Goal: Task Accomplishment & Management: Complete application form

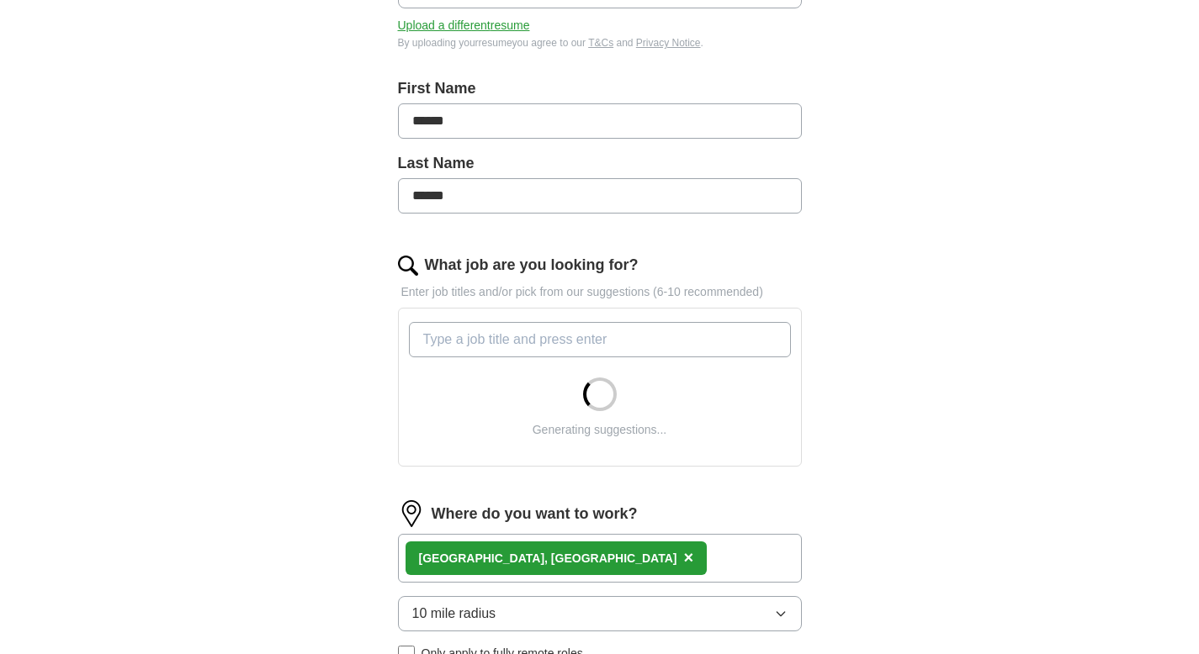
scroll to position [313, 0]
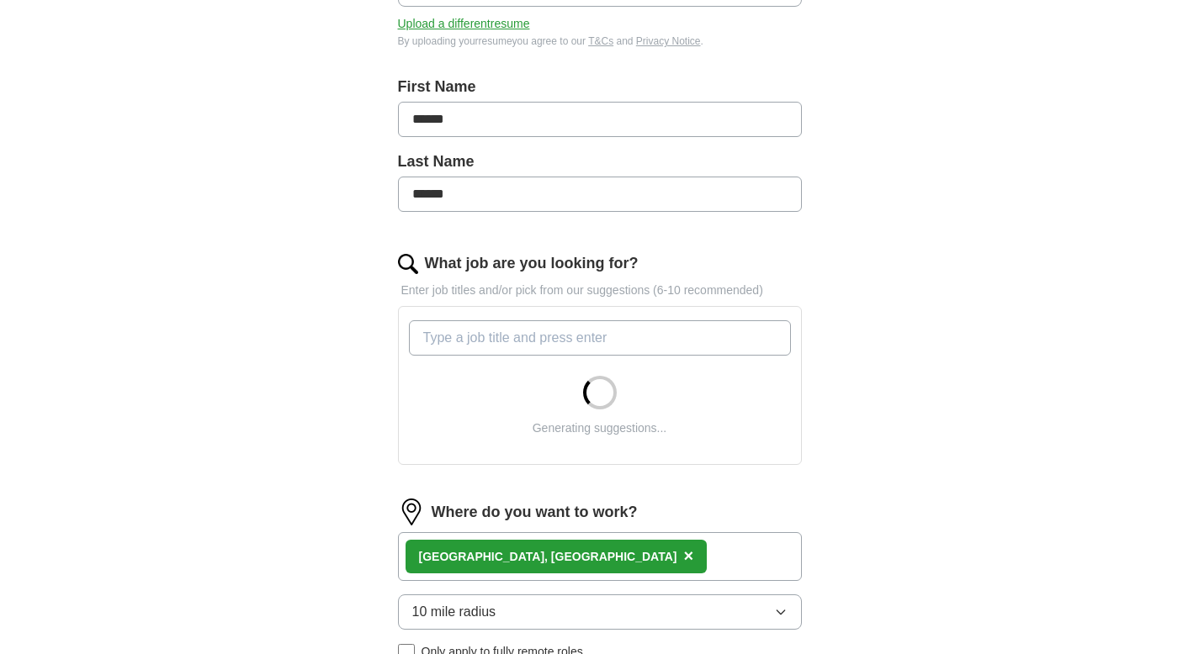
click at [532, 344] on input "What job are you looking for?" at bounding box center [600, 337] width 382 height 35
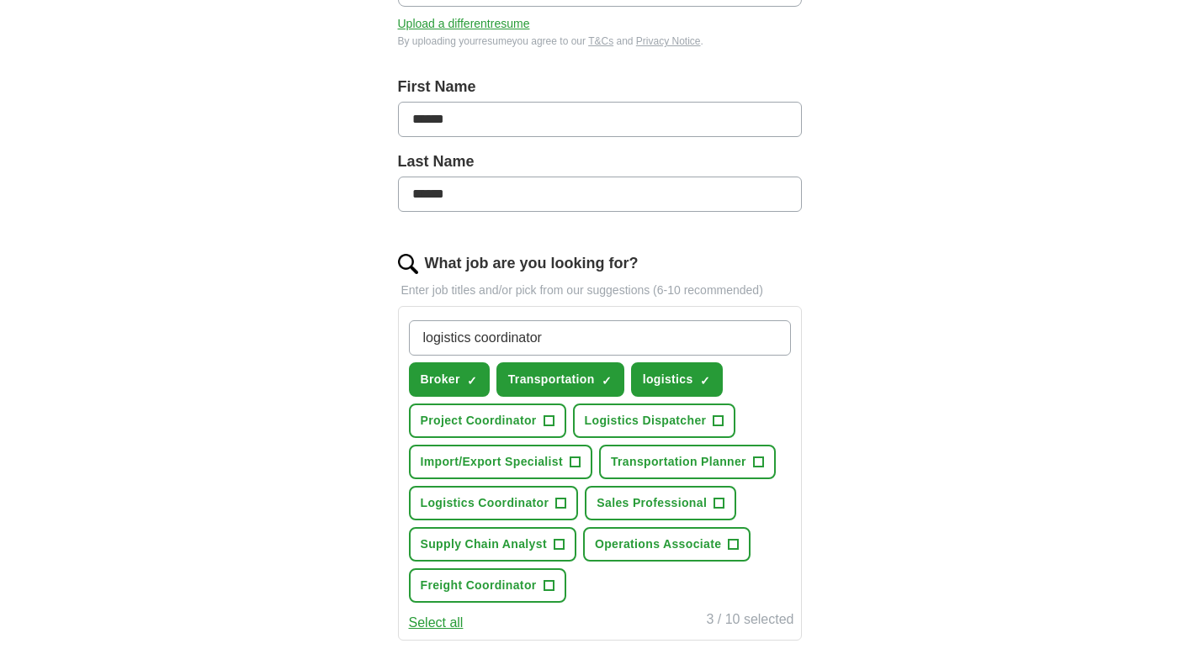
type input "logistics coordinator"
click at [630, 416] on span "Logistics Dispatcher" at bounding box center [646, 421] width 122 height 18
click at [634, 511] on span "Sales Professional" at bounding box center [651, 504] width 110 height 18
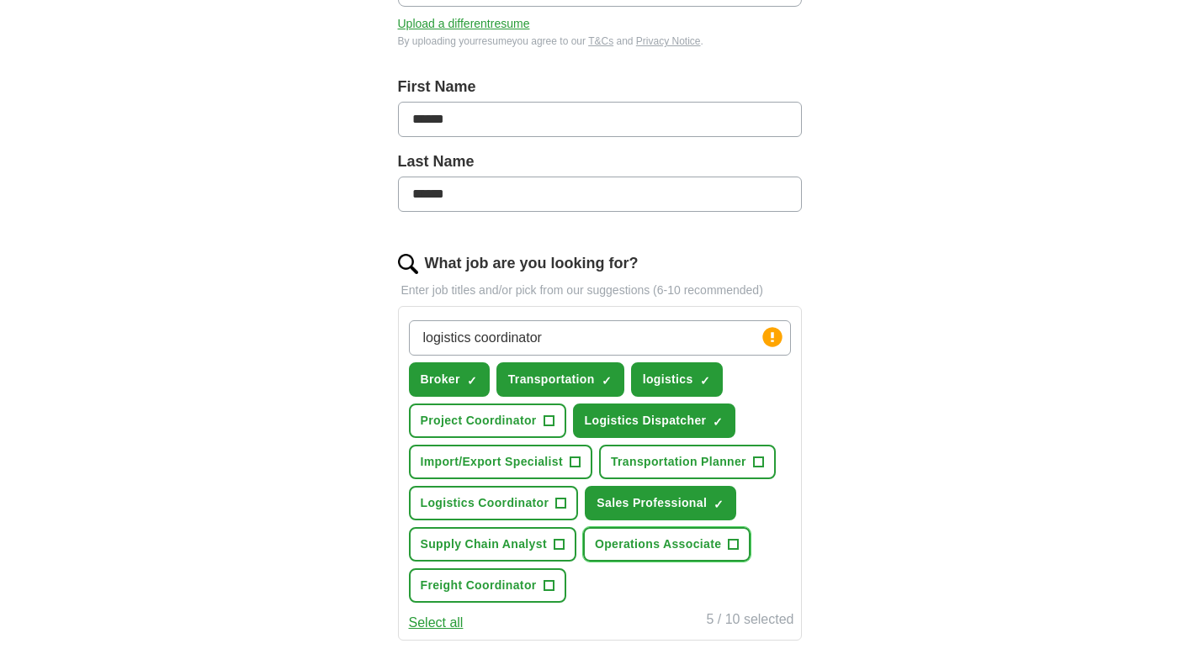
click at [634, 537] on span "Operations Associate" at bounding box center [658, 545] width 126 height 18
click at [575, 557] on div "logistics coordinator Press return to add title Broker ✓ × Transportation ✓ × l…" at bounding box center [599, 462] width 389 height 296
click at [558, 588] on button "Freight Coordinator +" at bounding box center [487, 586] width 157 height 34
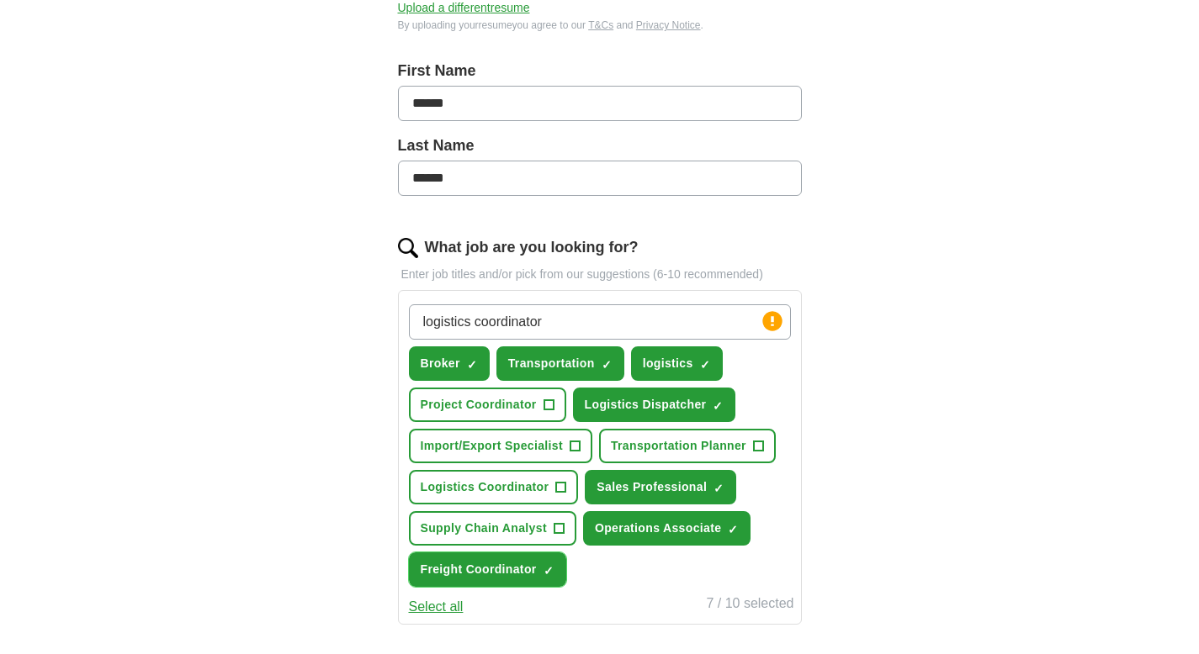
scroll to position [330, 0]
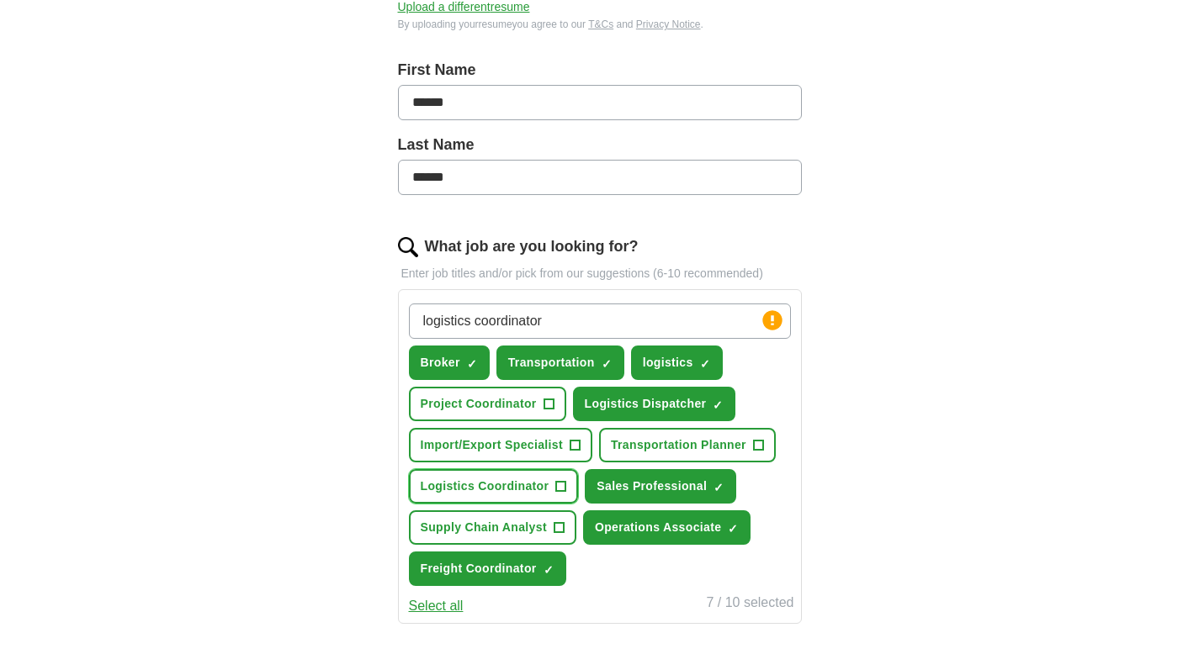
click at [559, 480] on span "+" at bounding box center [561, 486] width 10 height 13
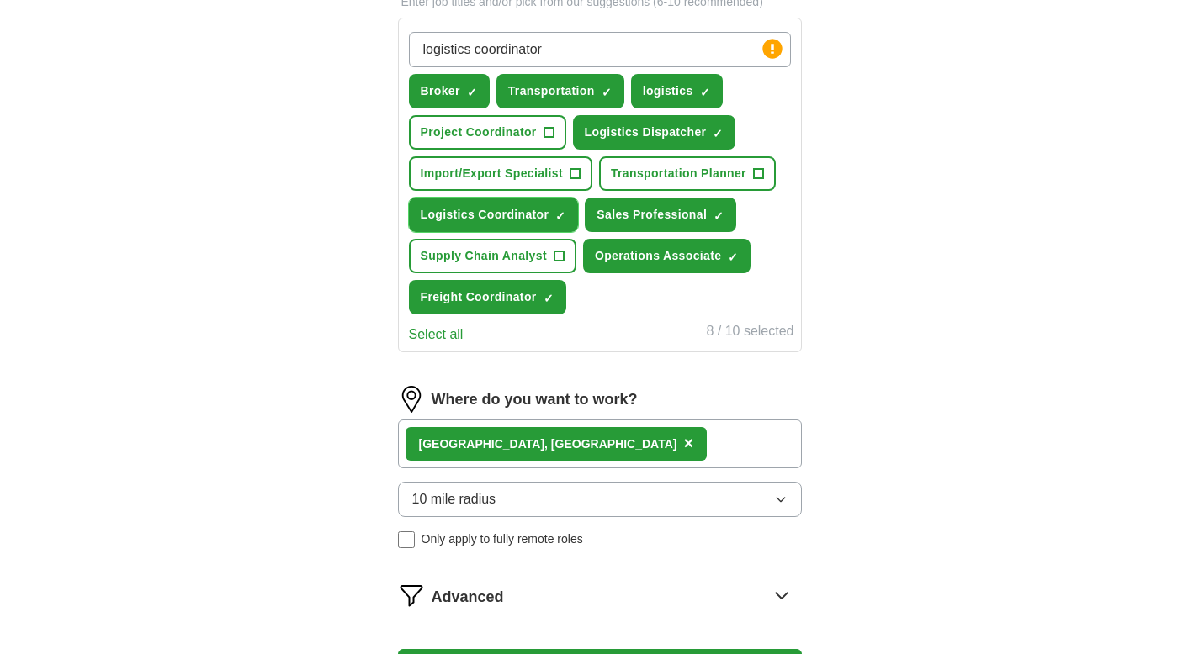
scroll to position [881, 0]
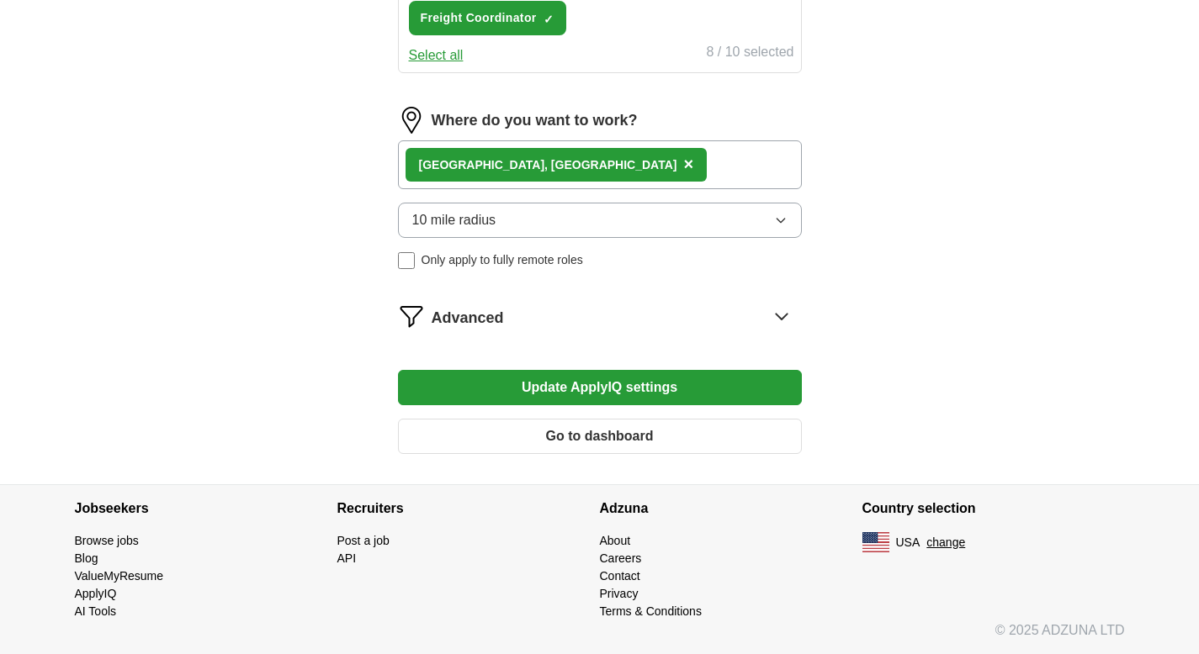
click at [544, 378] on button "Update ApplyIQ settings" at bounding box center [600, 387] width 404 height 35
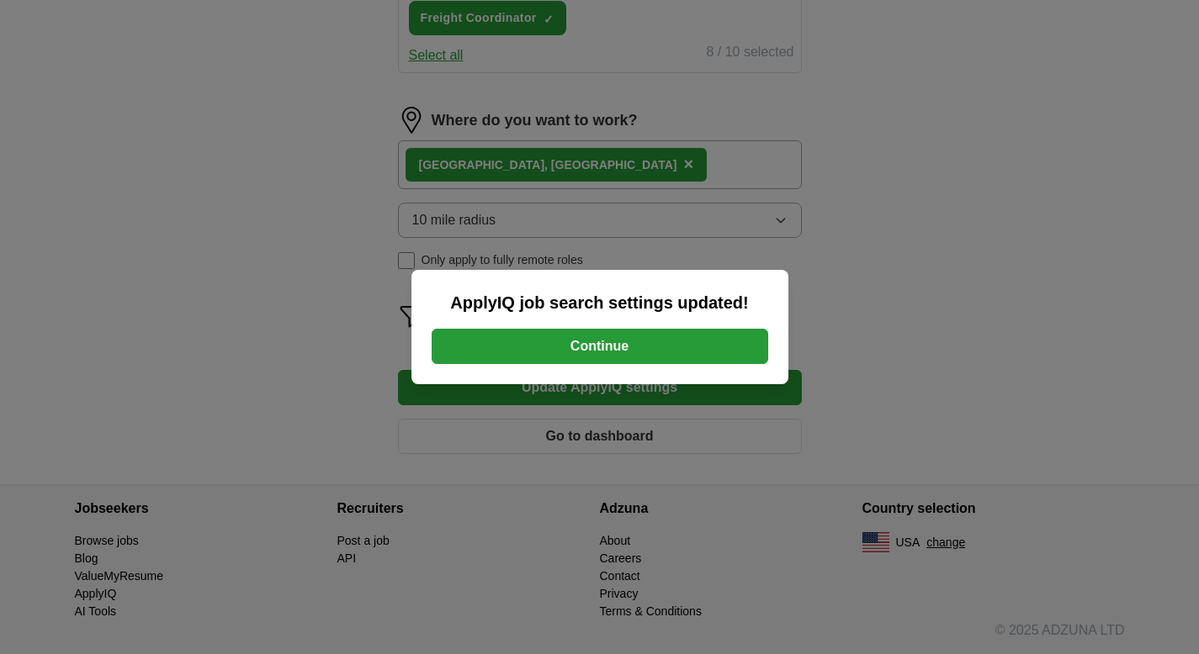
click at [590, 348] on button "Continue" at bounding box center [600, 346] width 336 height 35
